Goal: Task Accomplishment & Management: Manage account settings

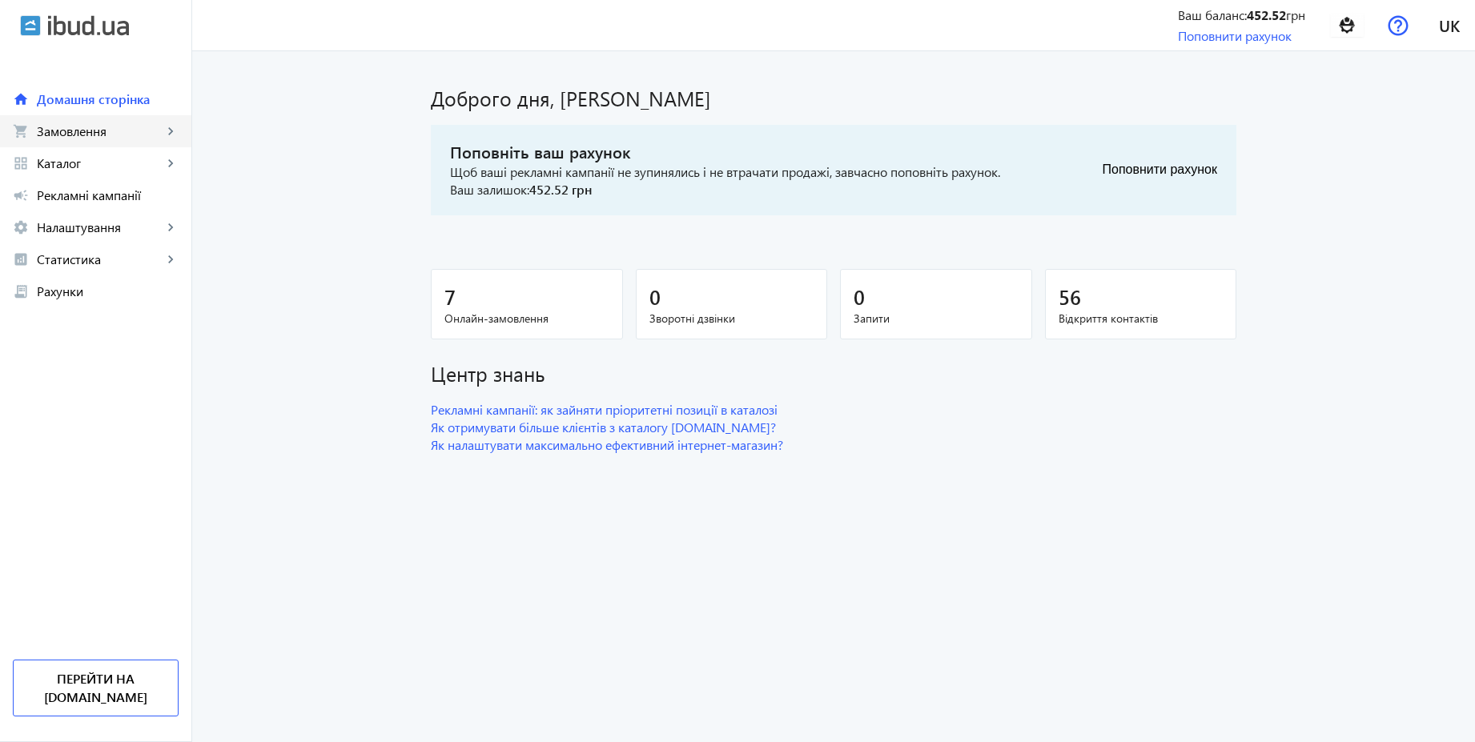
click at [64, 140] on link "shopping_cart Замовлення keyboard_arrow_right" at bounding box center [95, 131] width 191 height 32
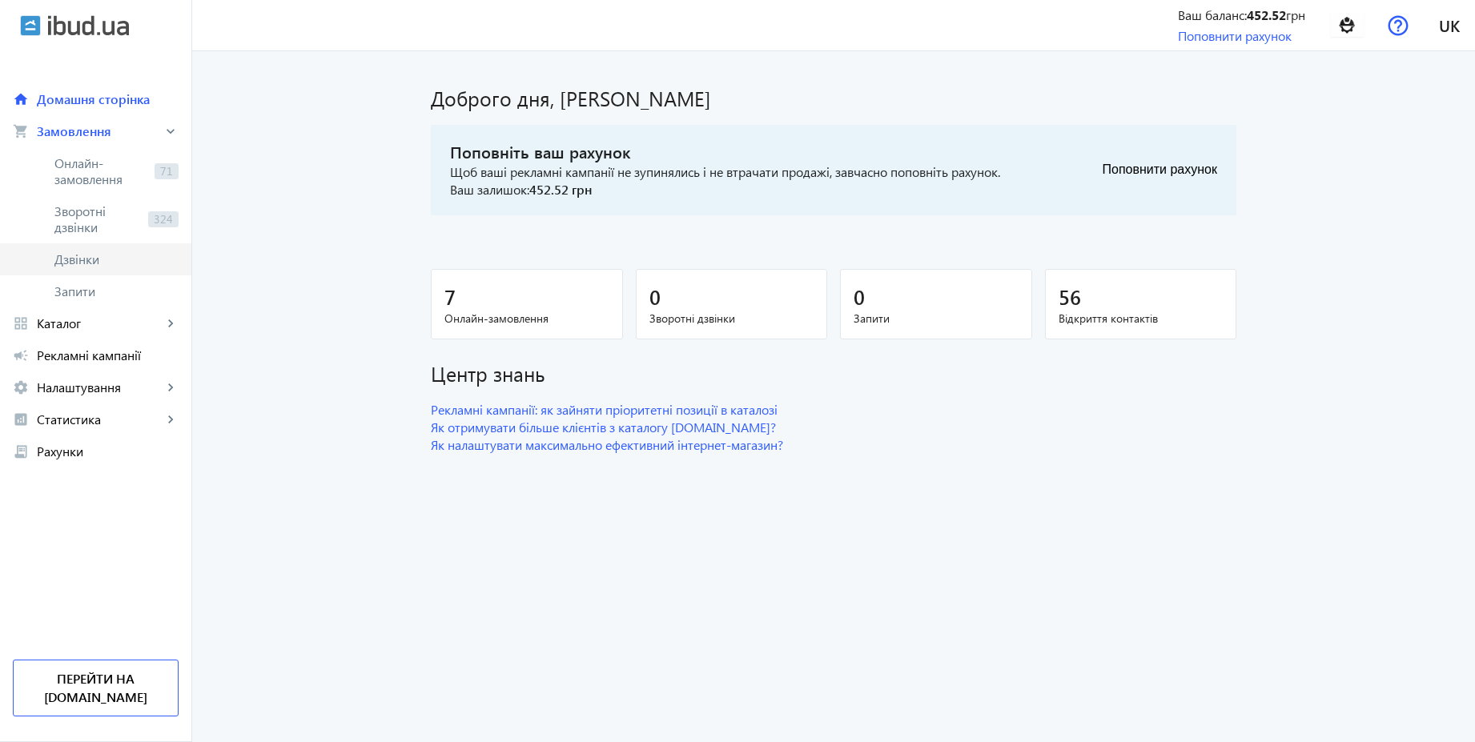
click at [63, 257] on span "Дзвінки" at bounding box center [116, 259] width 124 height 16
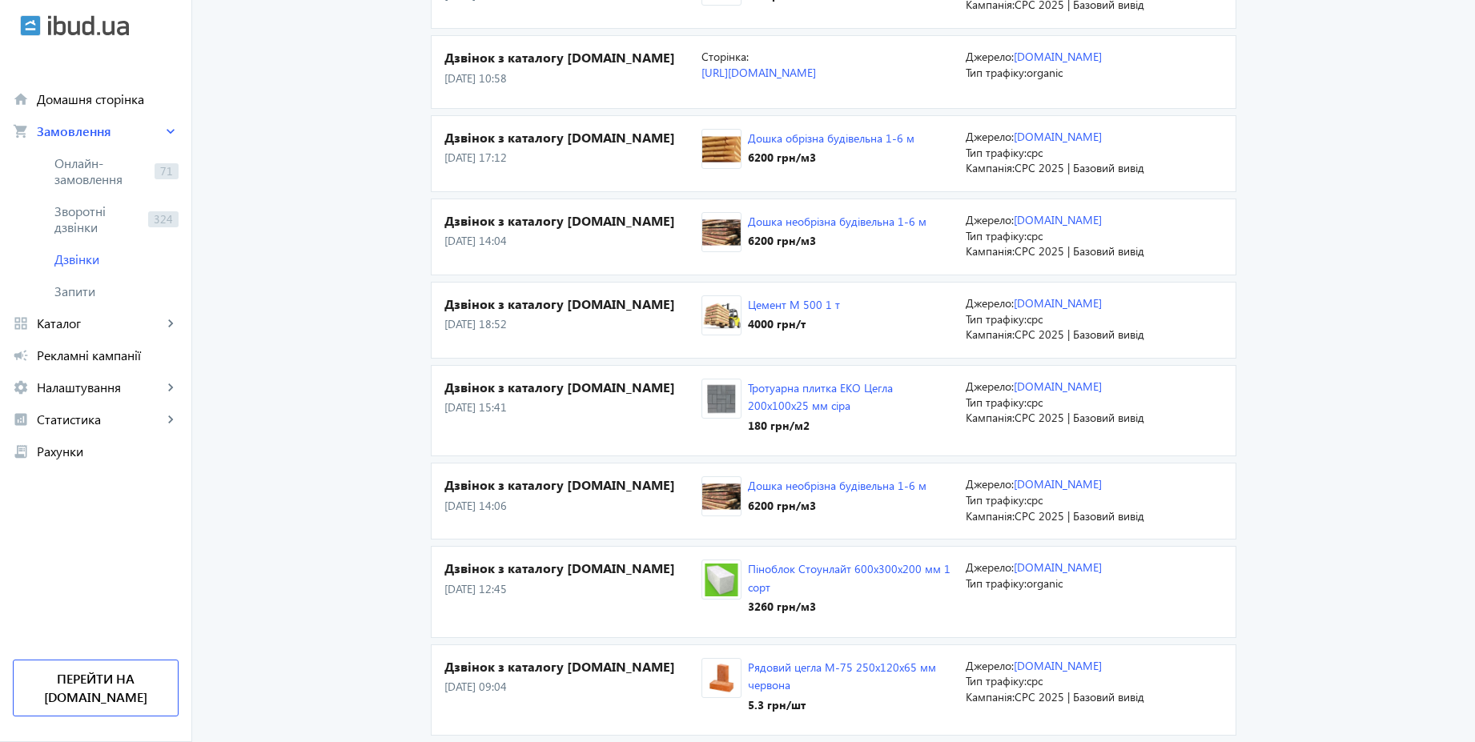
scroll to position [961, 0]
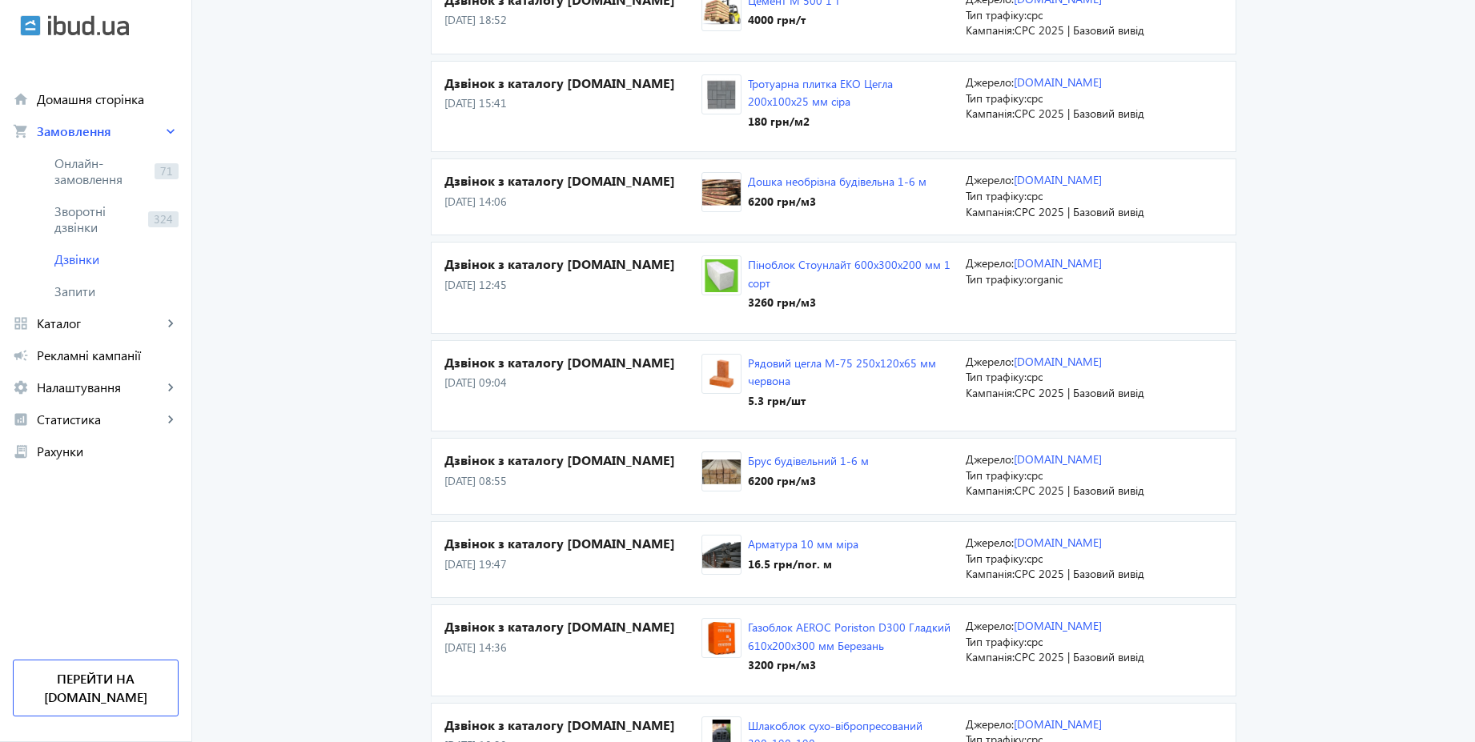
click at [1471, 358] on main "Дзвінки Дзвінок з каталогу [DOMAIN_NAME] [DATE] 15:37 Арматура 10 мм міра 16.5 …" at bounding box center [833, 530] width 1283 height 2841
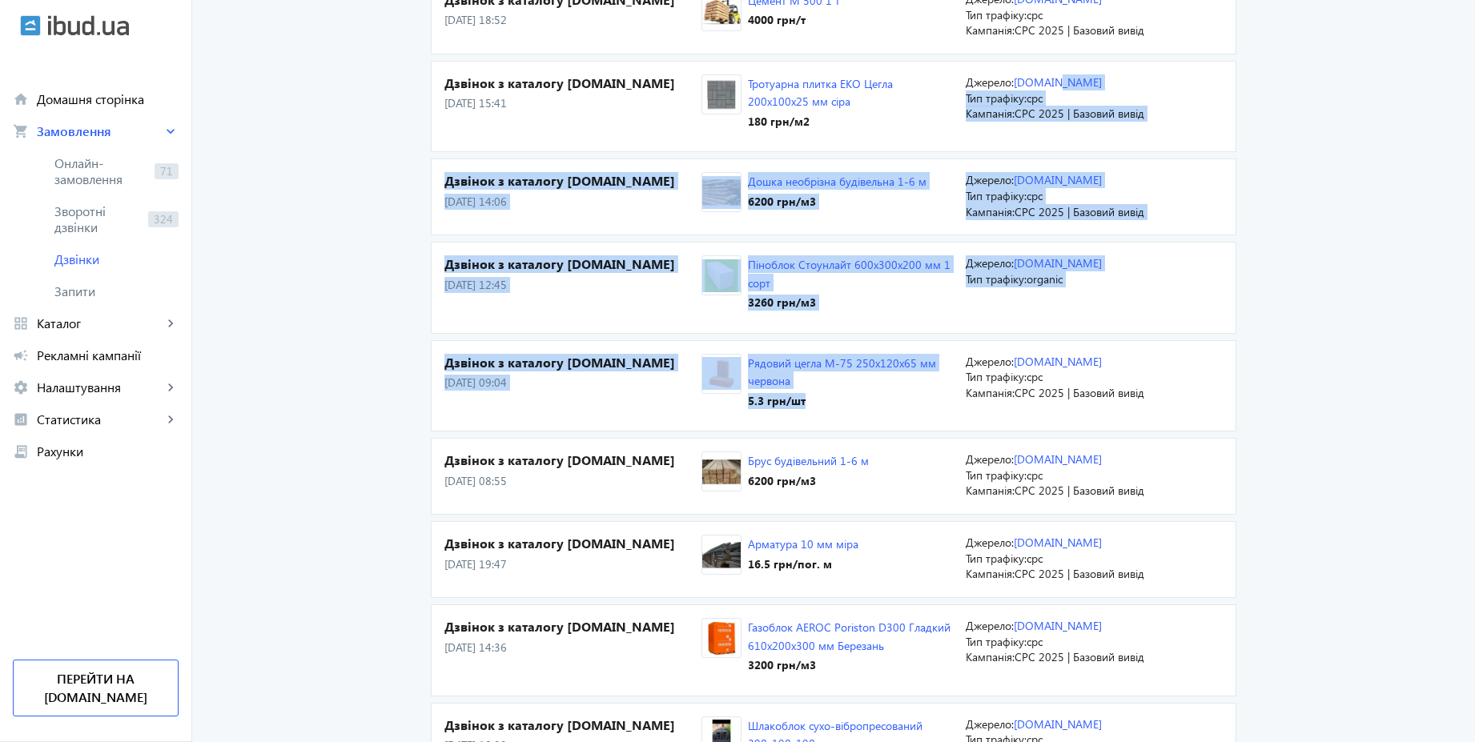
drag, startPoint x: 1484, startPoint y: 353, endPoint x: 1484, endPoint y: 74, distance: 278.7
click at [1474, 74] on html "arrow_back home Домашня сторінка shopping_cart Замовлення keyboard_arrow_right …" at bounding box center [737, 522] width 1475 height 2966
click at [97, 352] on span "Рекламні кампанії" at bounding box center [108, 356] width 142 height 16
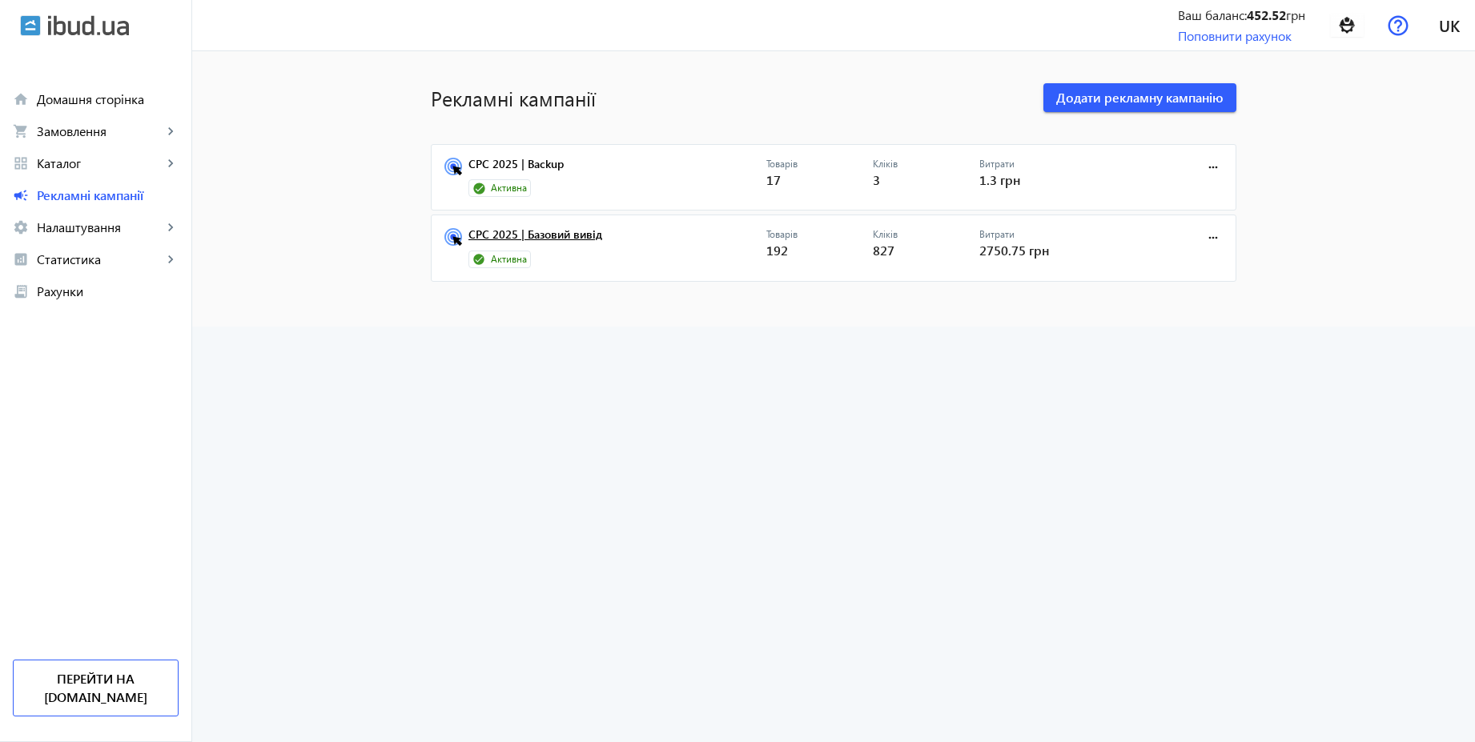
click at [558, 237] on link "CPC 2025 | Базовий вивід" at bounding box center [617, 239] width 298 height 22
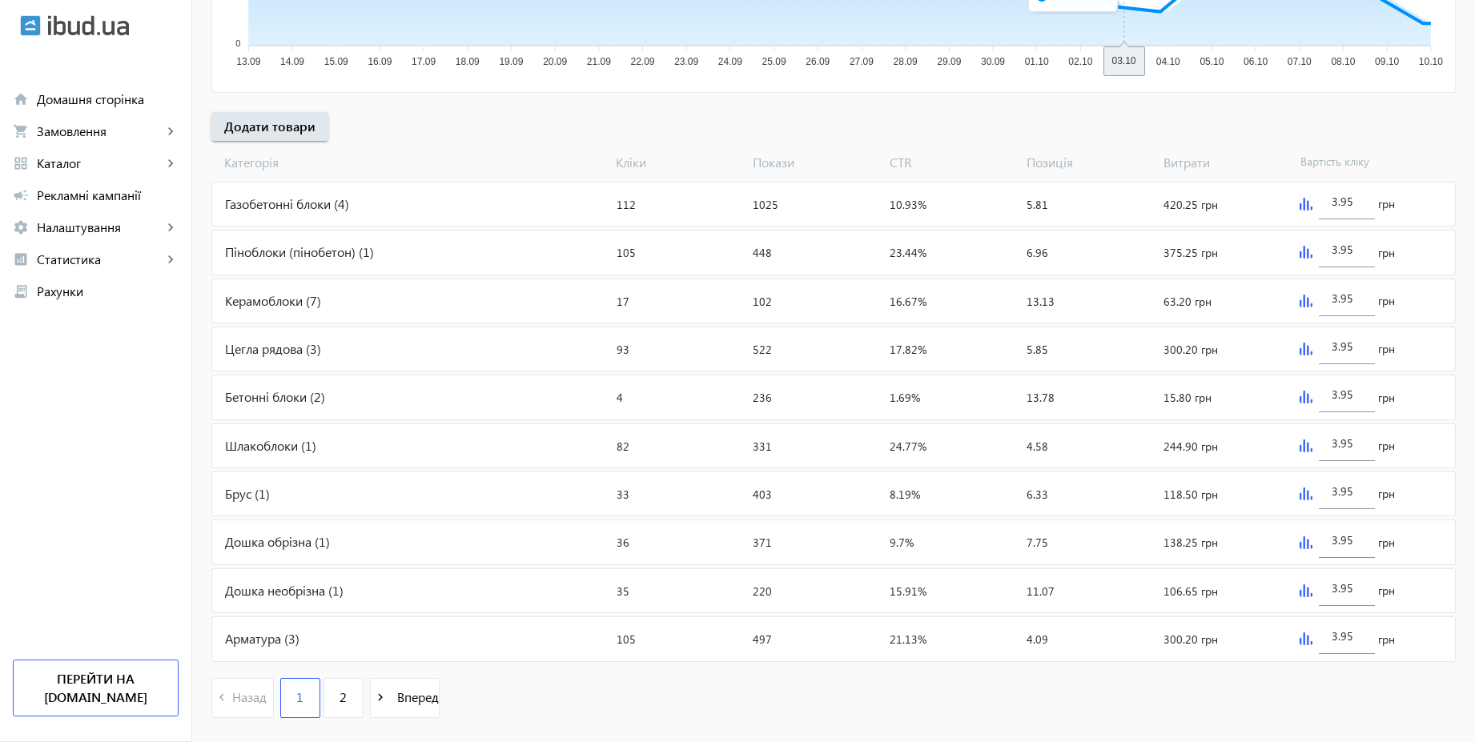
scroll to position [537, 0]
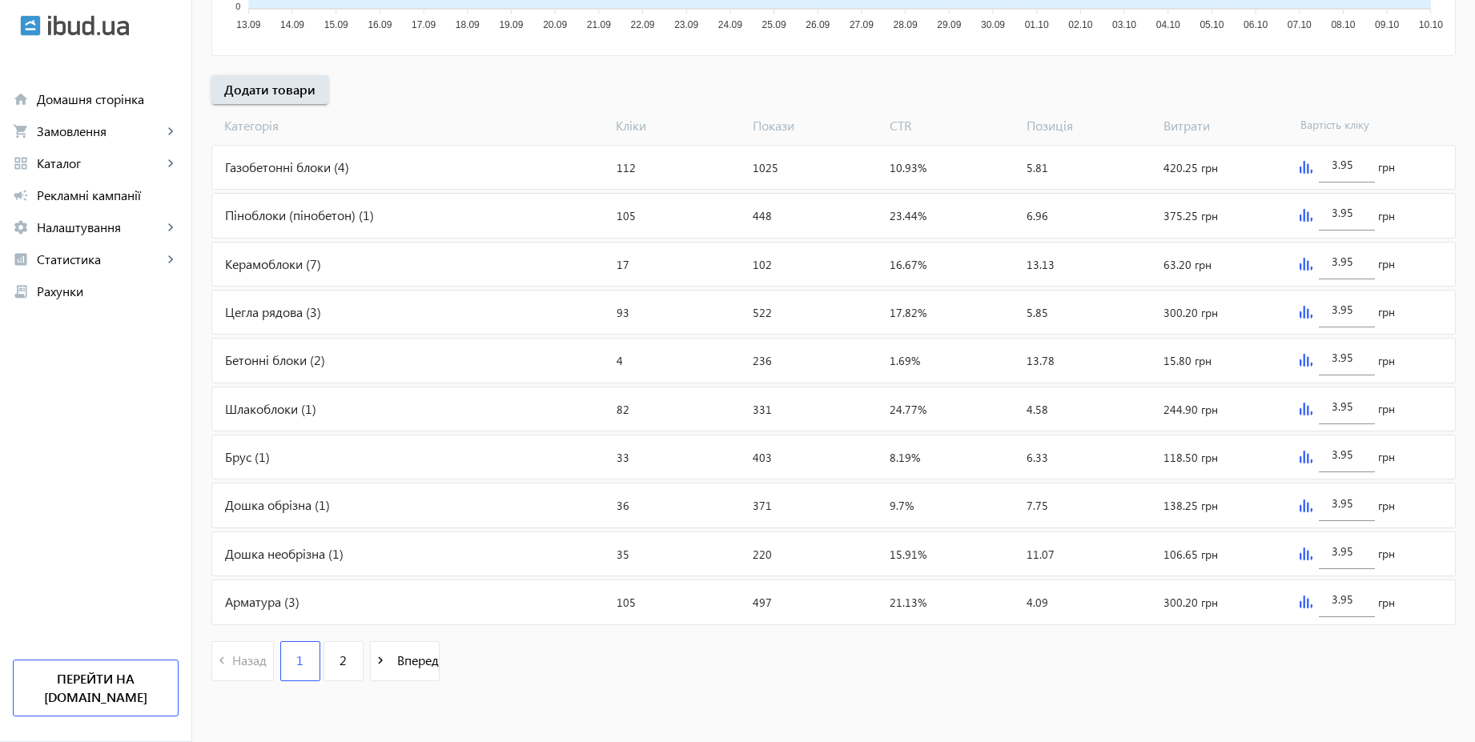
click at [340, 169] on div "Газобетонні блоки (4)" at bounding box center [411, 167] width 398 height 43
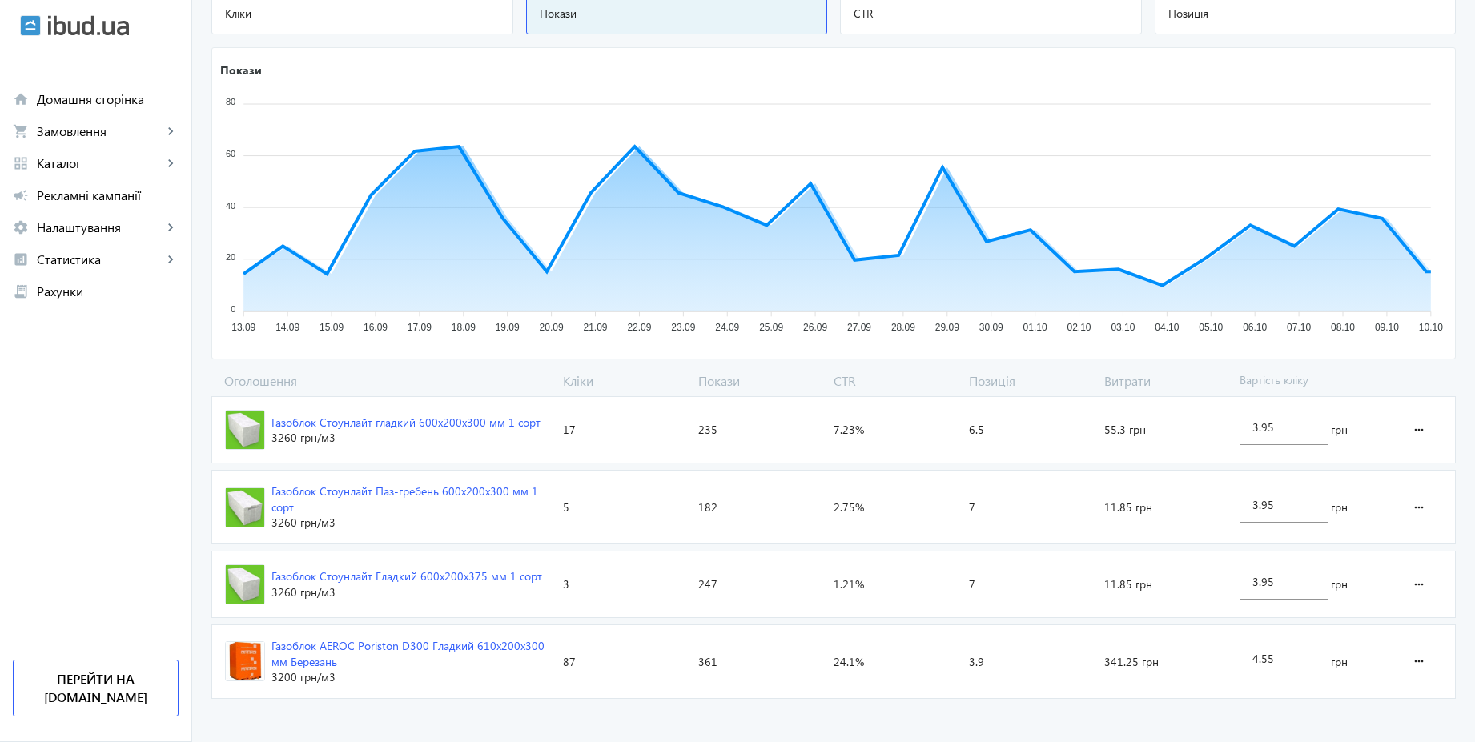
scroll to position [220, 0]
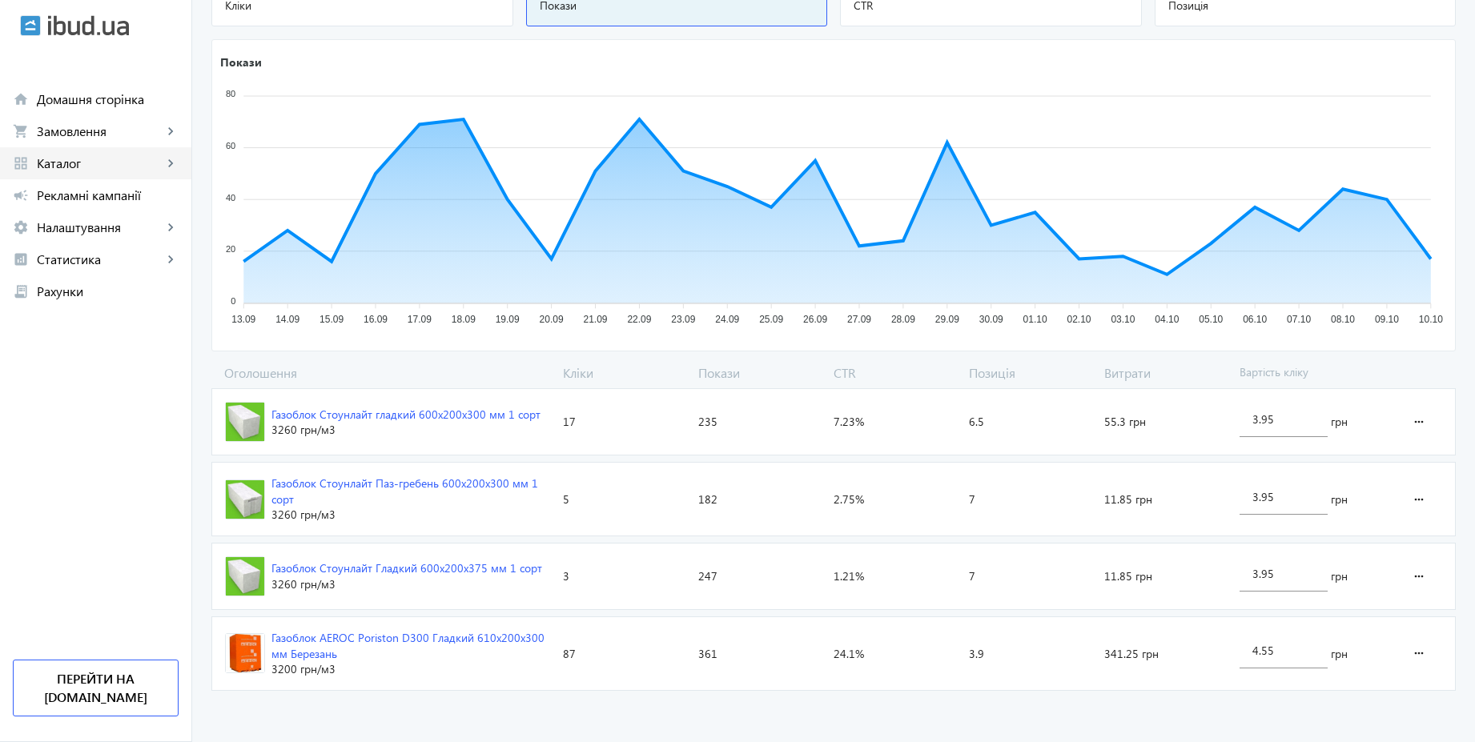
click at [103, 159] on span "Каталог" at bounding box center [100, 163] width 126 height 16
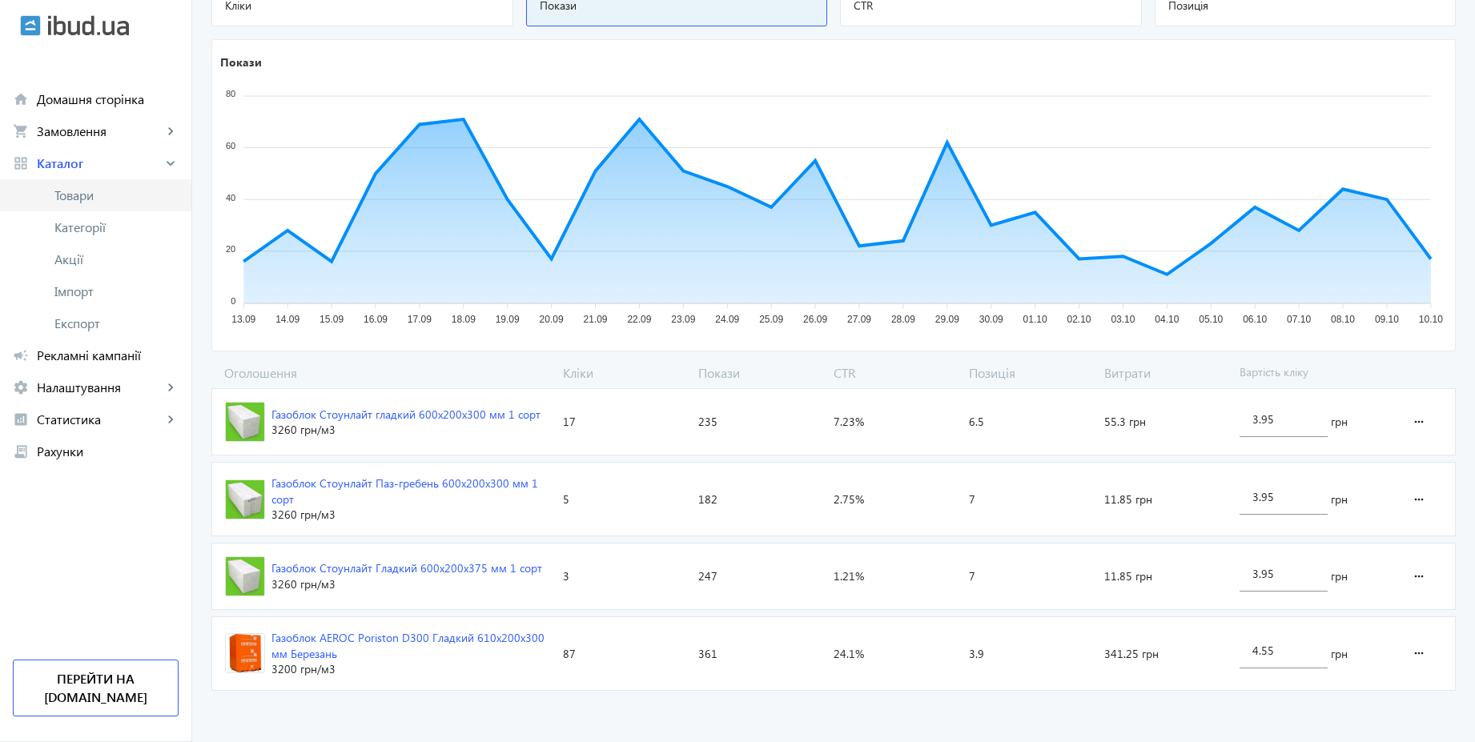
click at [86, 193] on span "Товари" at bounding box center [116, 195] width 124 height 16
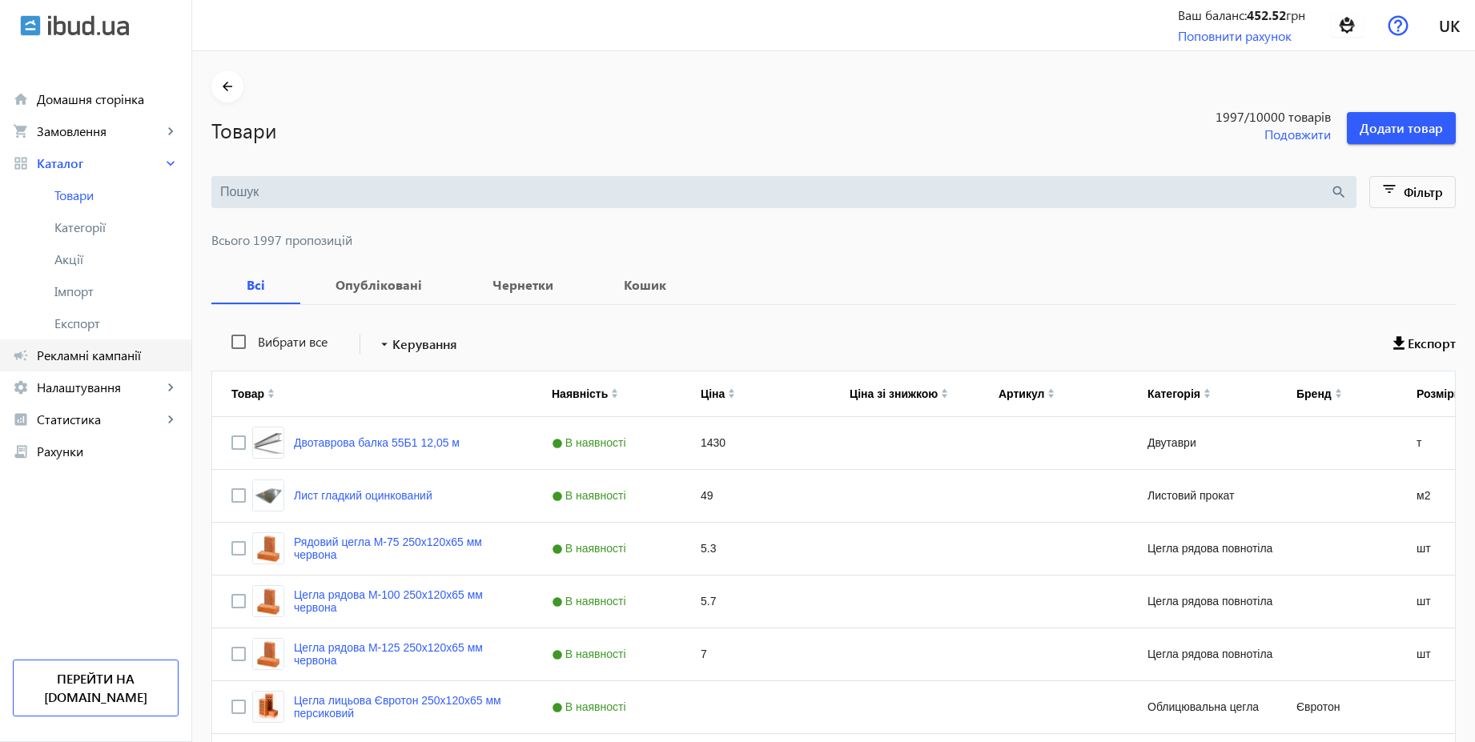
click at [82, 354] on span "Рекламні кампанії" at bounding box center [108, 356] width 142 height 16
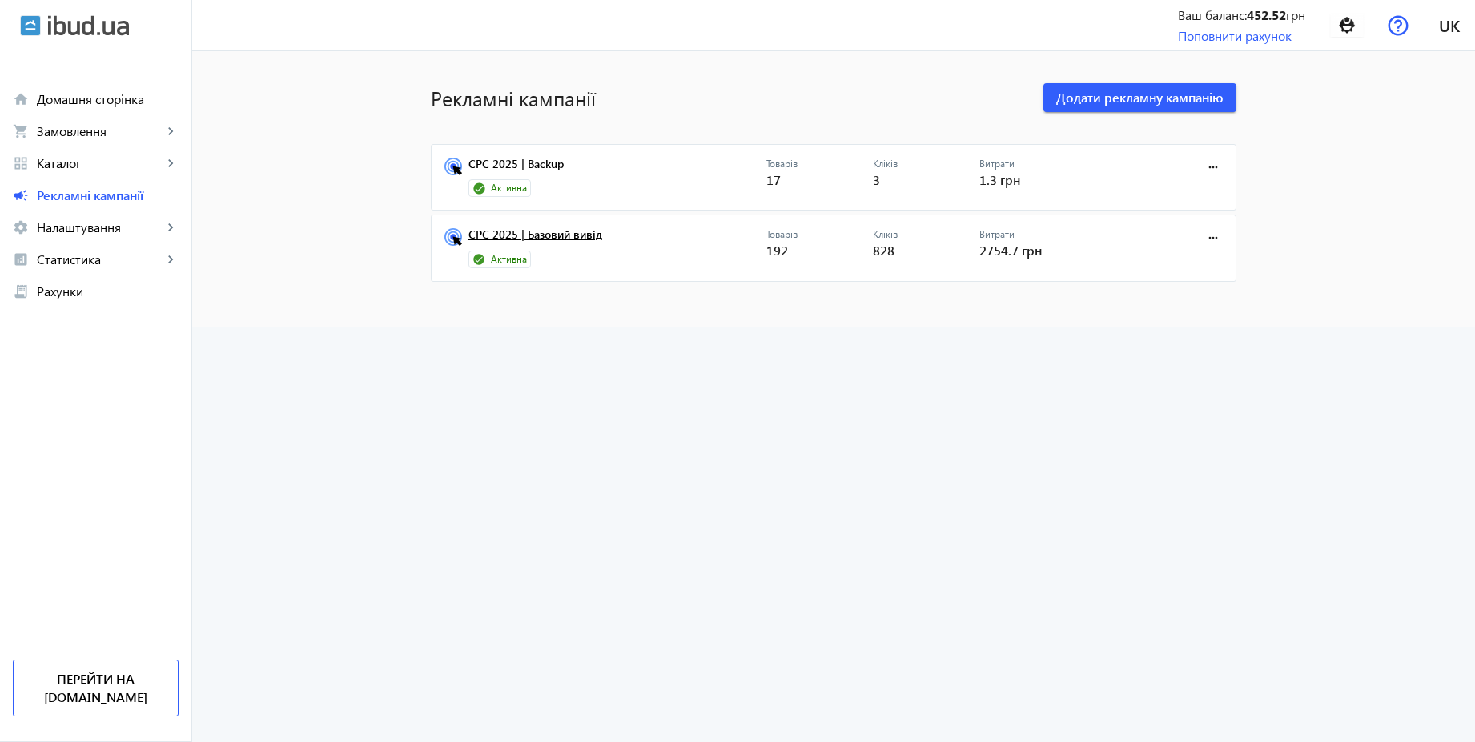
click at [563, 234] on link "CPC 2025 | Базовий вивід" at bounding box center [617, 239] width 298 height 22
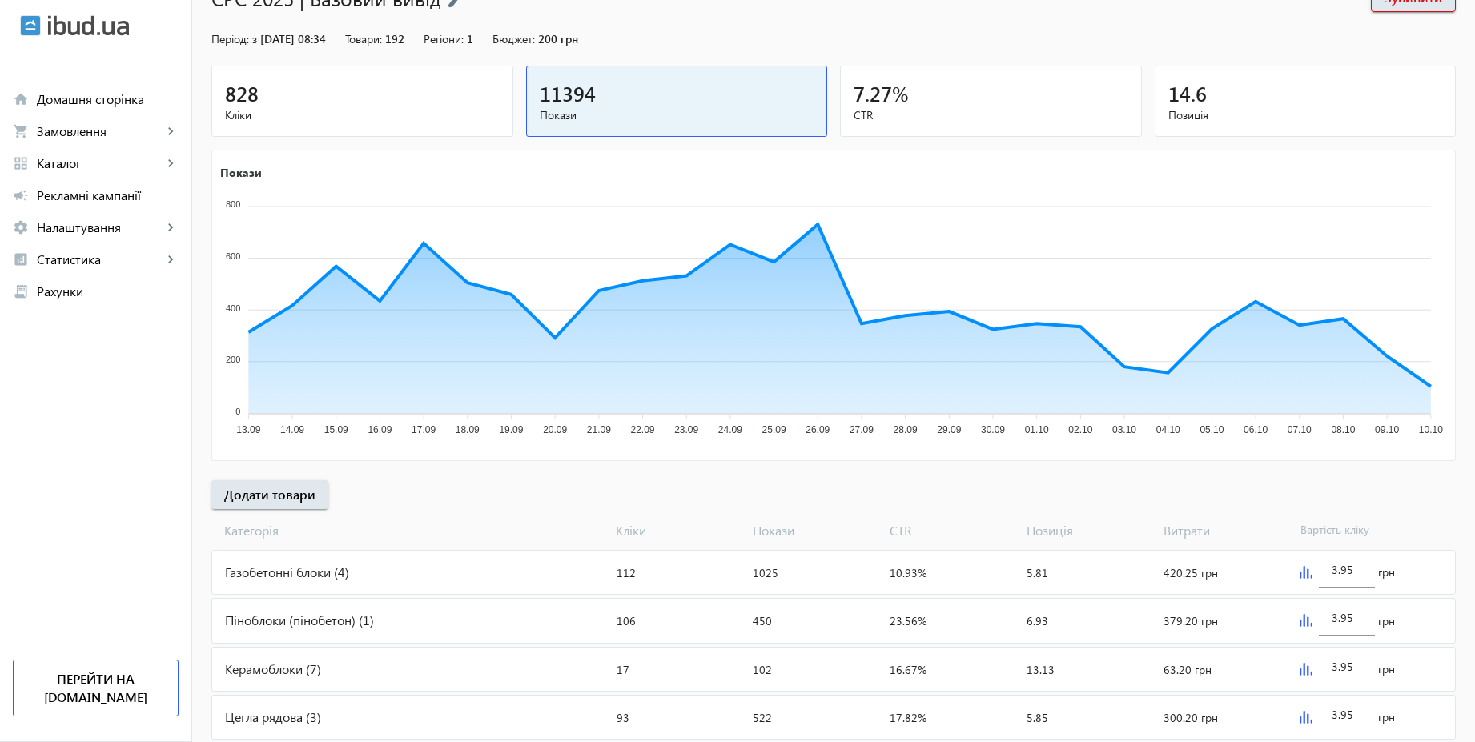
scroll to position [87, 0]
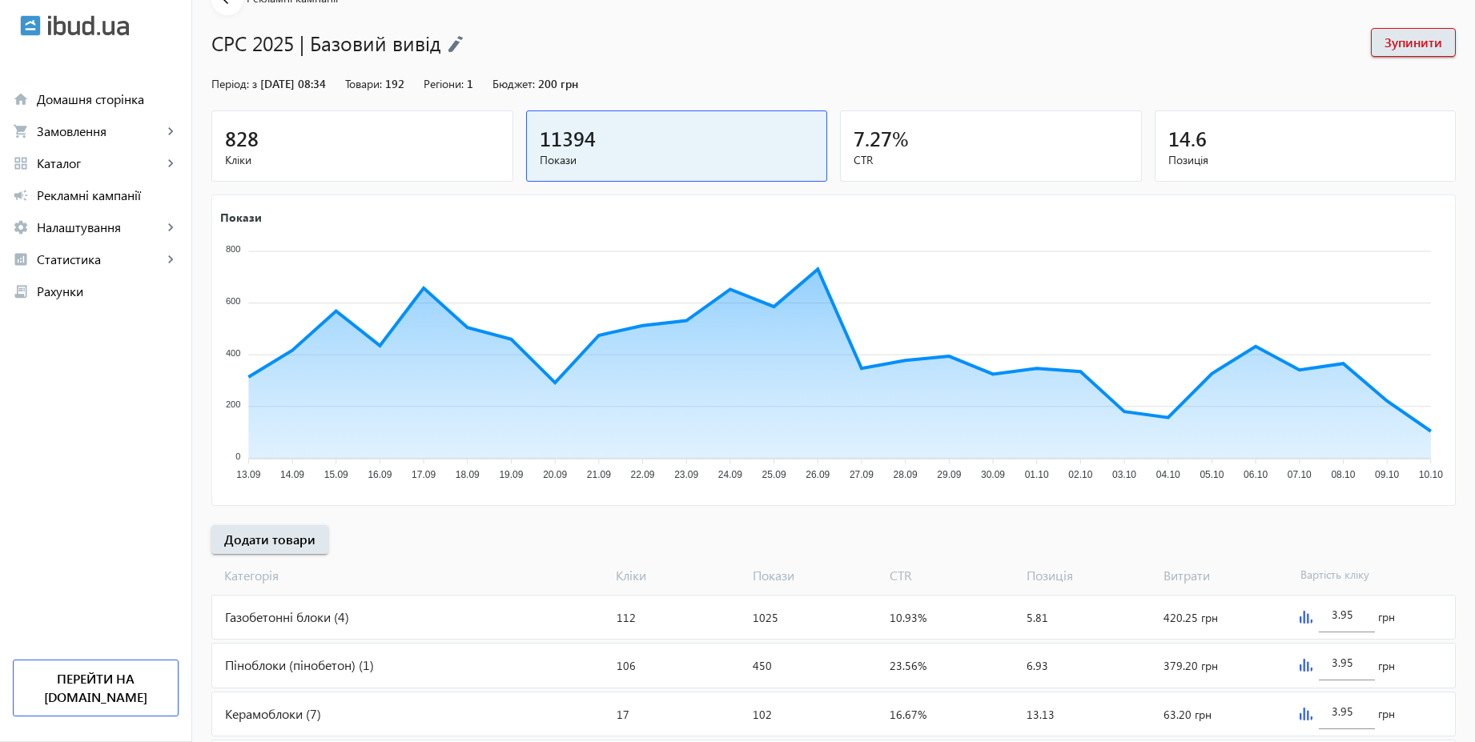
click at [404, 146] on div "828" at bounding box center [362, 138] width 275 height 28
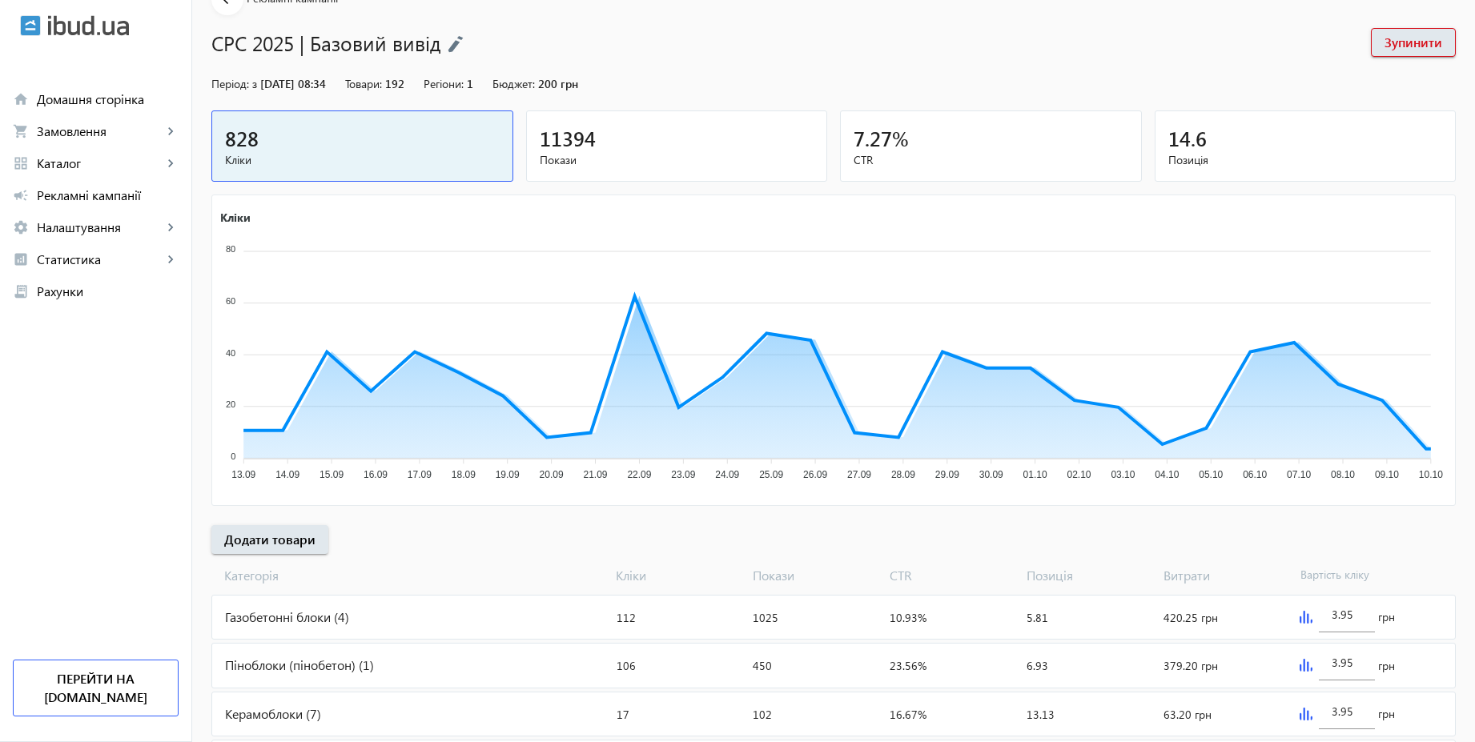
click at [601, 135] on div "11394" at bounding box center [677, 138] width 275 height 28
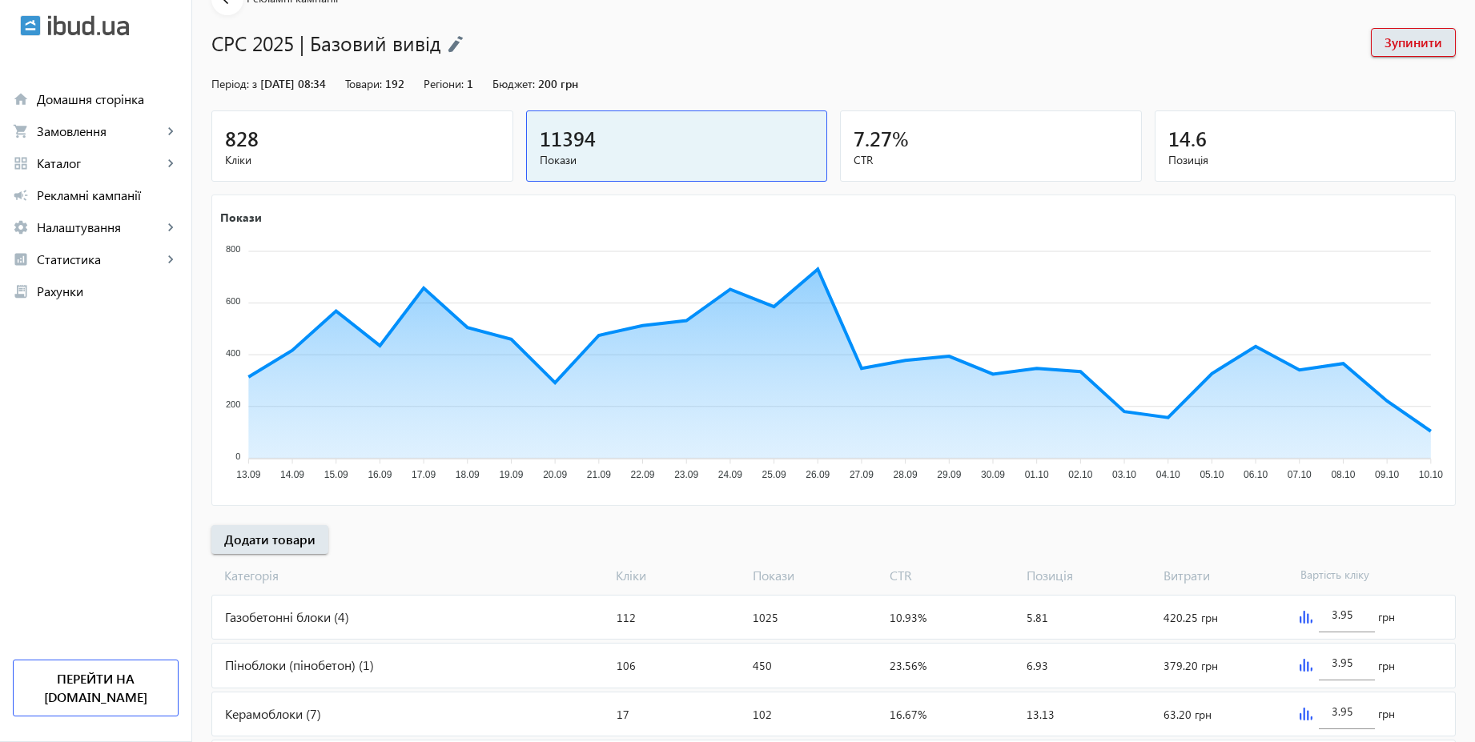
click at [424, 160] on span "Кліки" at bounding box center [362, 160] width 275 height 16
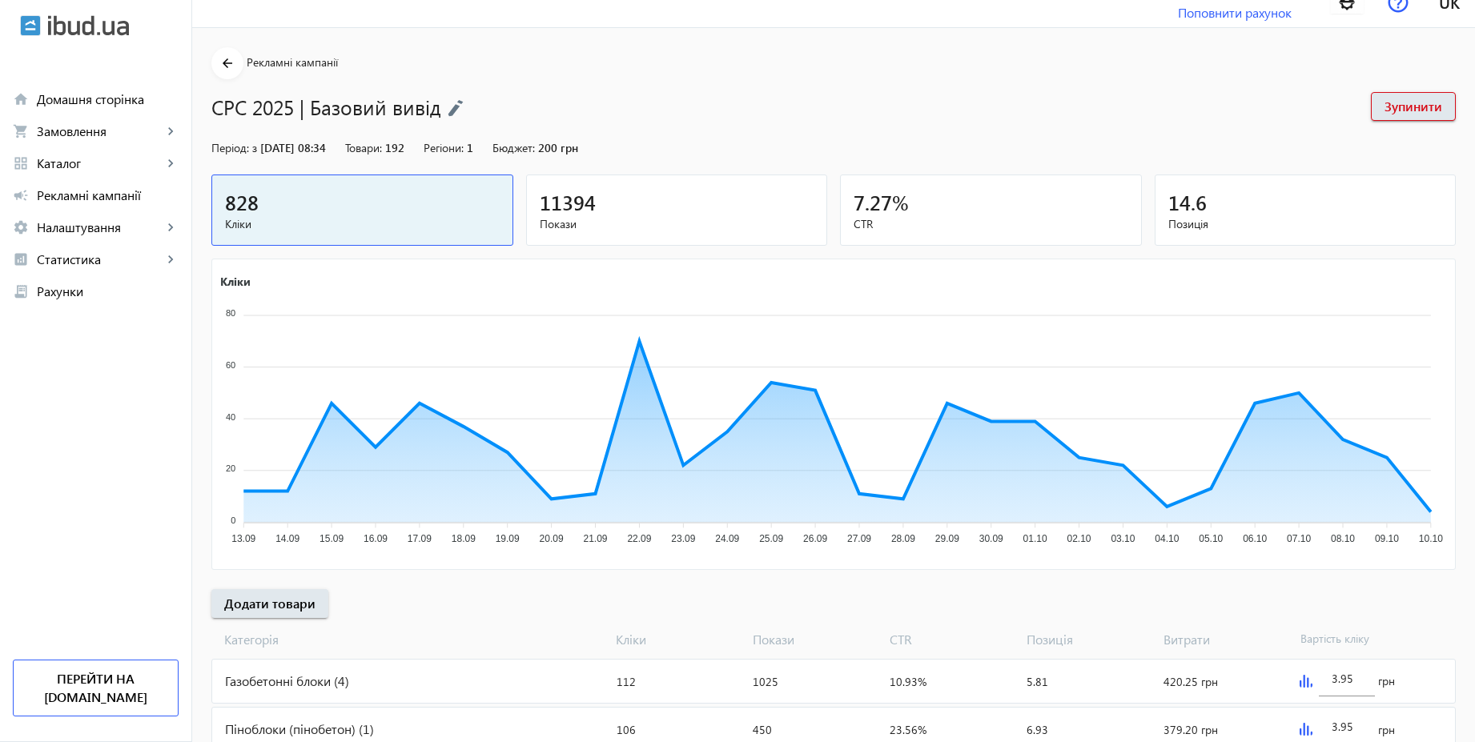
scroll to position [0, 0]
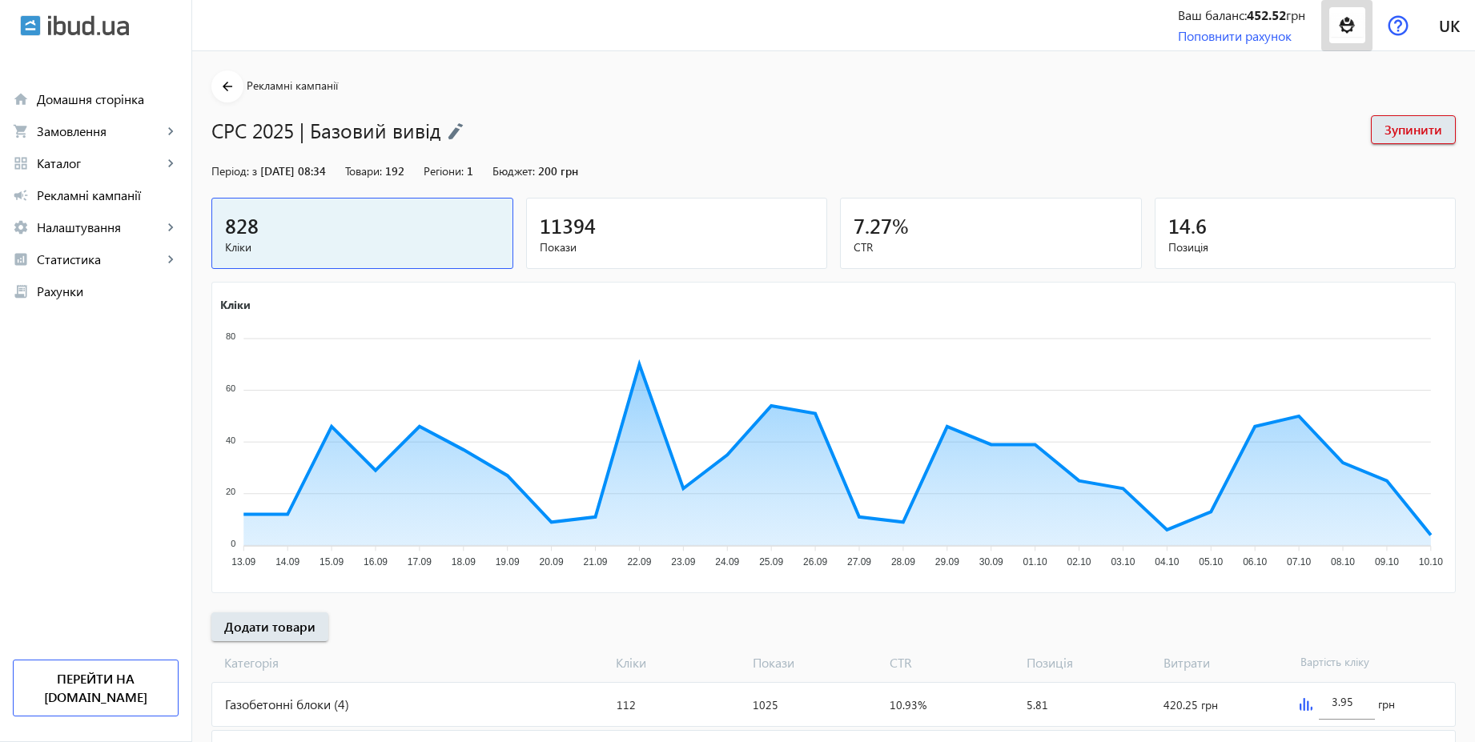
click at [1332, 22] on img at bounding box center [1347, 25] width 36 height 36
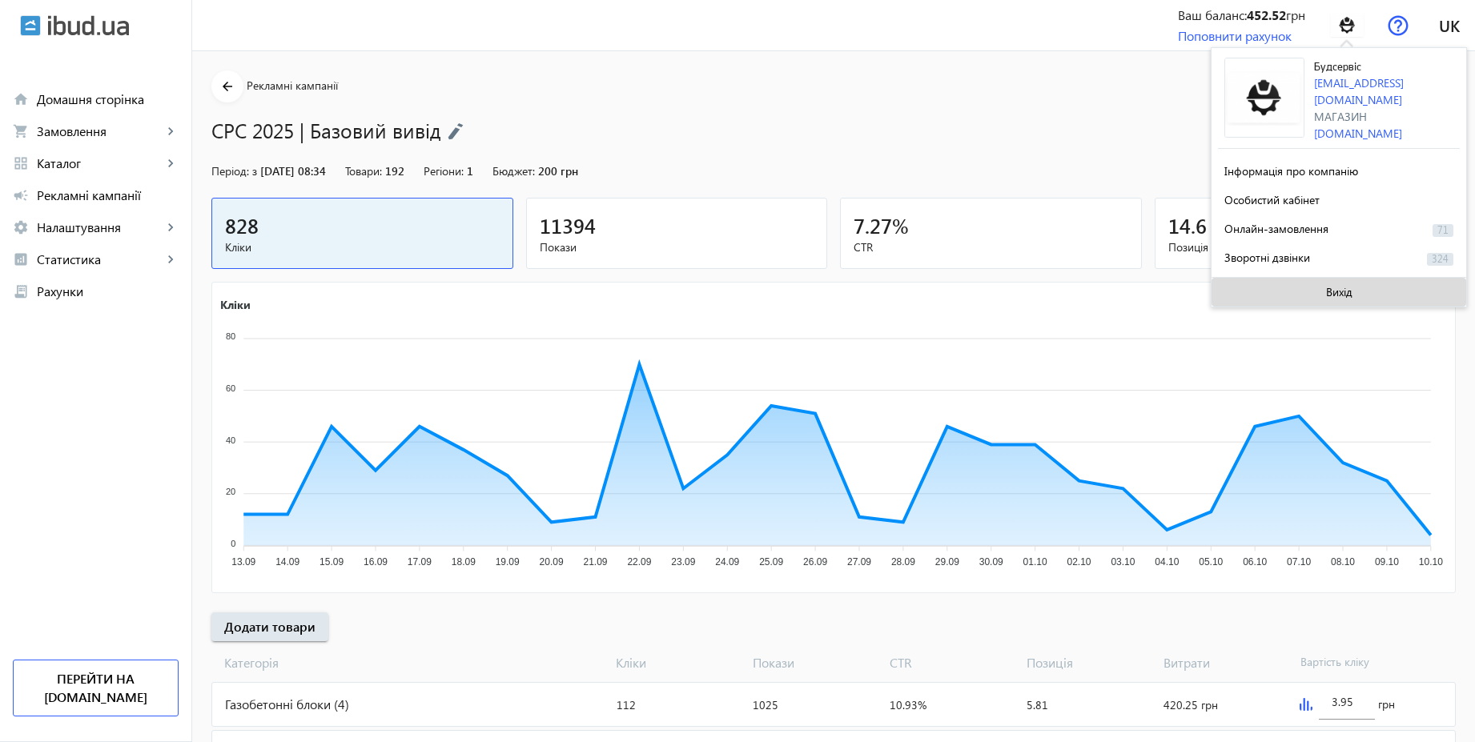
click at [1341, 290] on span "Вихід" at bounding box center [1339, 292] width 26 height 13
